Goal: Information Seeking & Learning: Learn about a topic

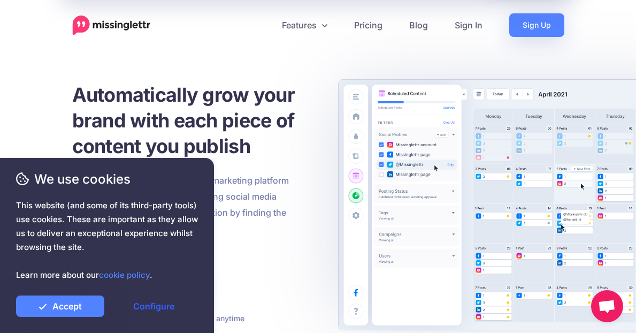
click at [143, 309] on link "Configure" at bounding box center [154, 305] width 88 height 21
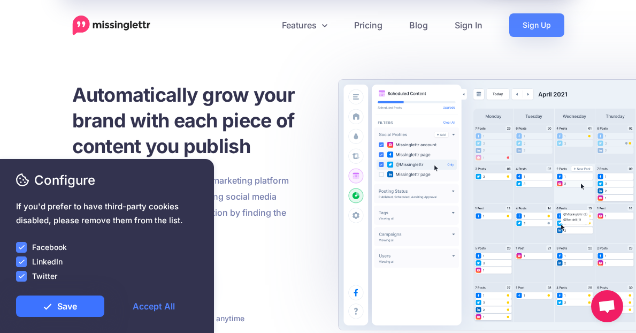
click at [65, 310] on link "Save" at bounding box center [60, 305] width 88 height 21
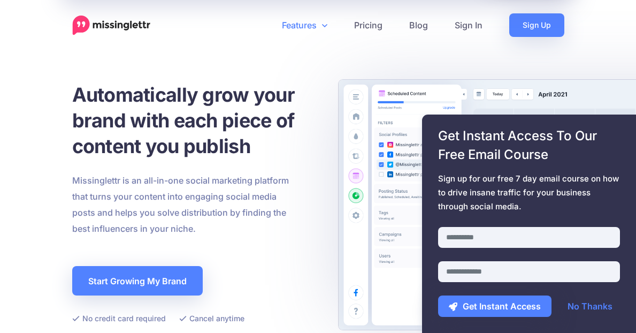
click at [318, 27] on link "Features" at bounding box center [305, 25] width 72 height 24
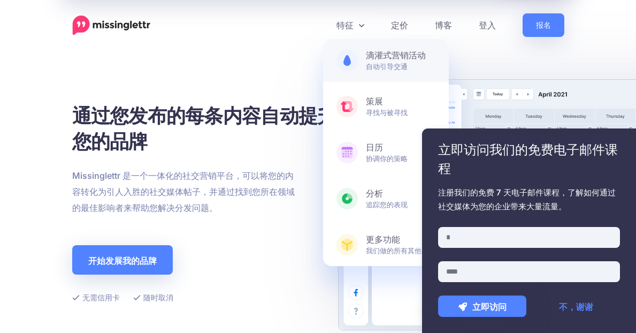
click at [386, 61] on span "滴灌式营销活动 自动引导交通" at bounding box center [401, 60] width 70 height 21
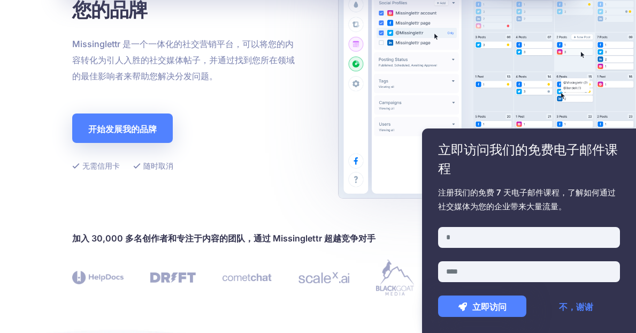
scroll to position [197, 0]
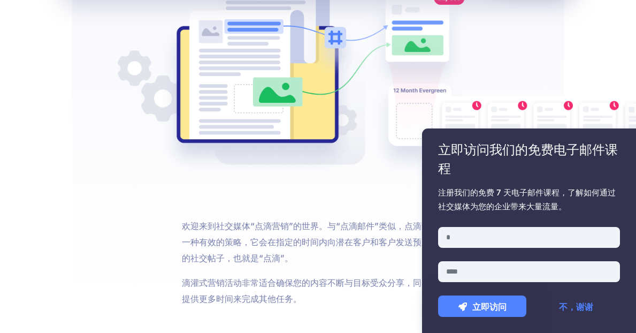
scroll to position [654, 0]
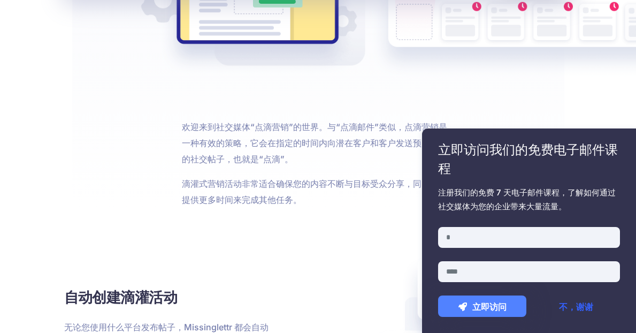
click at [578, 307] on font "不，谢谢" at bounding box center [576, 306] width 34 height 11
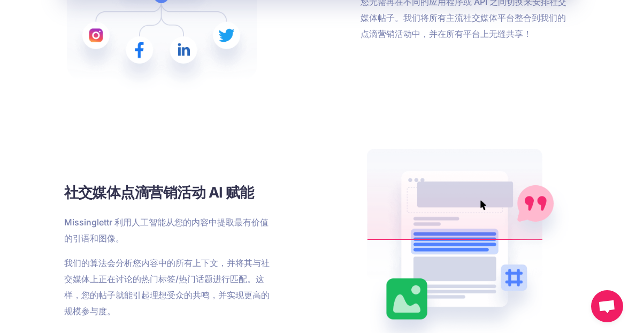
scroll to position [1399, 0]
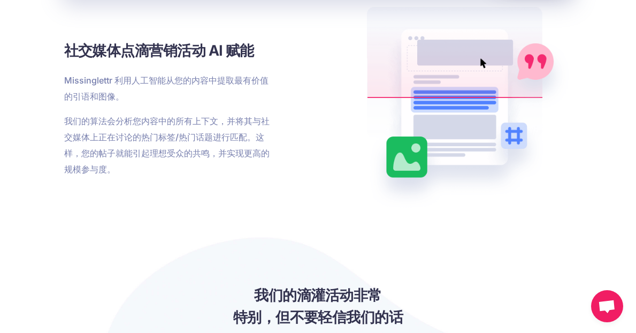
click at [105, 123] on font "我们的算法会分析您内容中的所有上下文，并将其与社交媒体上正在讨论的热门标签/热门话题进行匹配。这样，您的帖子就能引起理想受众的共鸣，并实现更高的规模参与度。" at bounding box center [166, 145] width 205 height 59
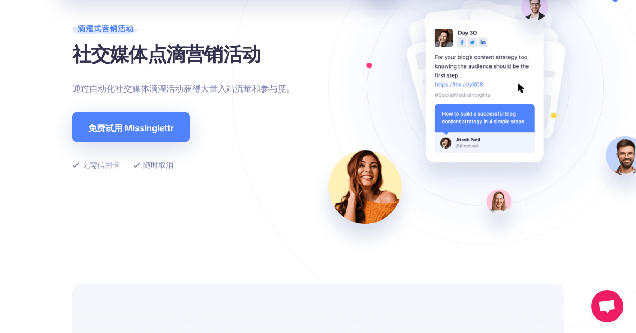
scroll to position [0, 0]
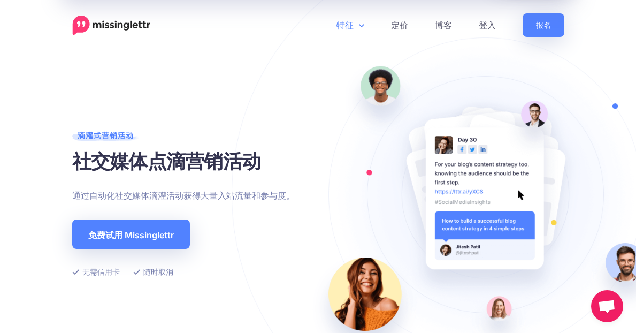
click at [356, 27] on link "特征" at bounding box center [350, 25] width 55 height 24
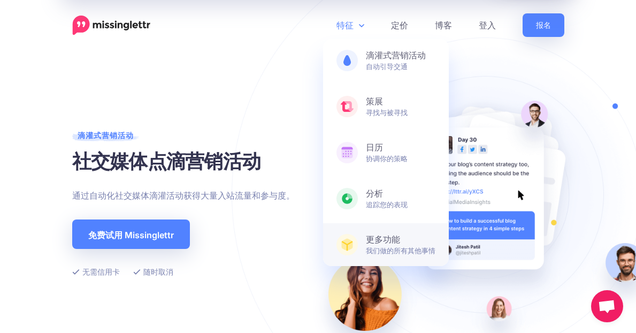
click at [368, 242] on font "更多功能" at bounding box center [383, 239] width 34 height 11
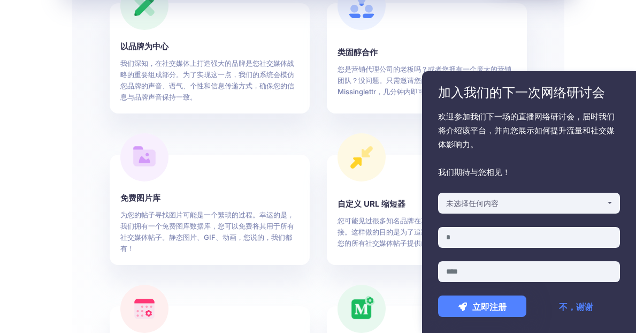
scroll to position [480, 0]
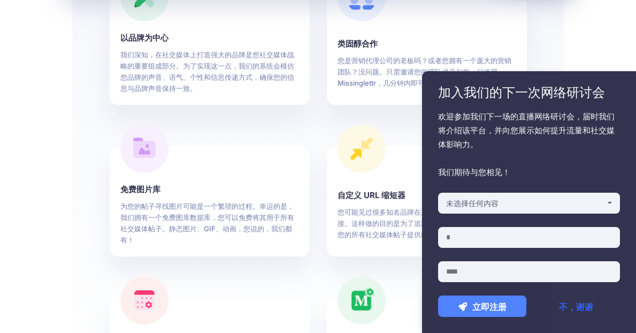
click at [564, 308] on font "不，谢谢" at bounding box center [576, 306] width 34 height 11
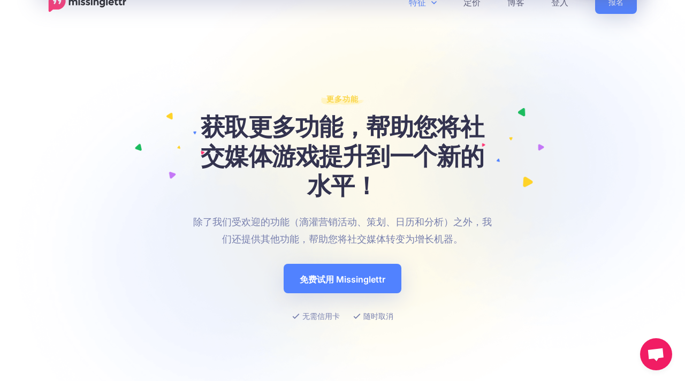
scroll to position [121, 0]
